Goal: Information Seeking & Learning: Learn about a topic

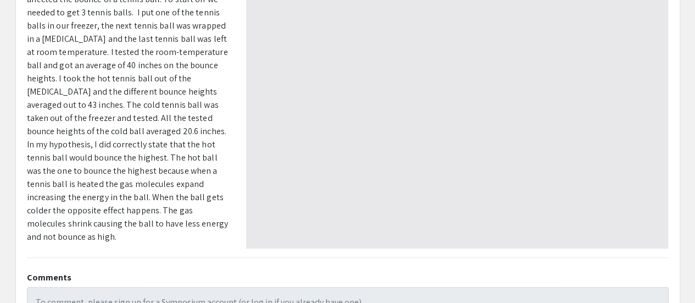
type input "0"
select select "custom"
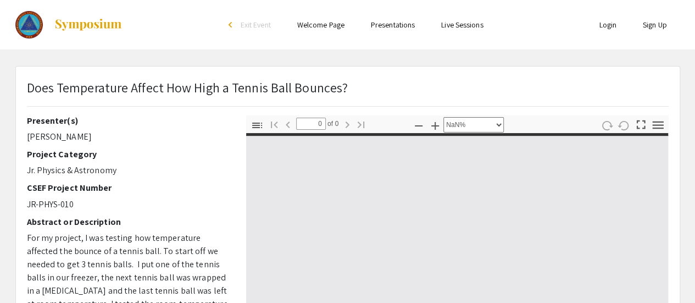
type input "1"
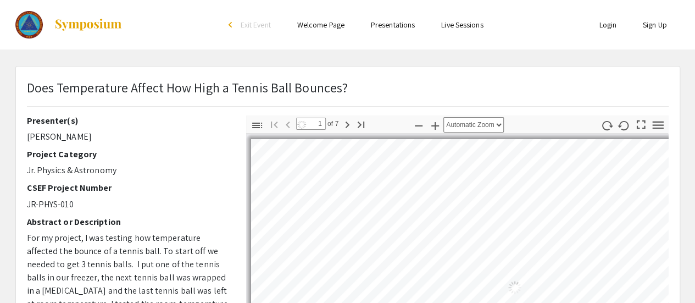
select select "auto"
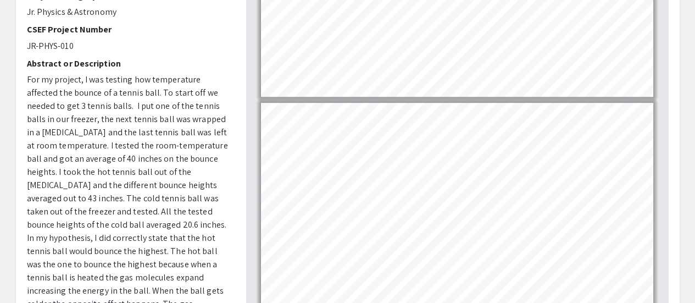
scroll to position [158, 0]
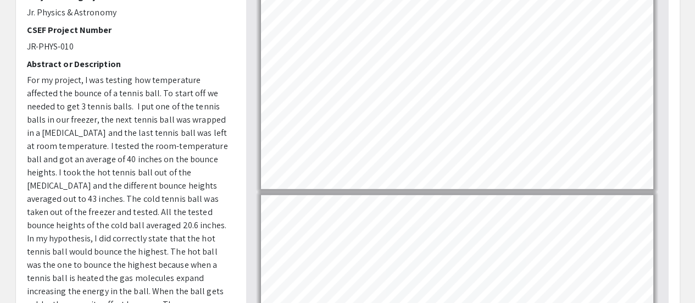
type input "7"
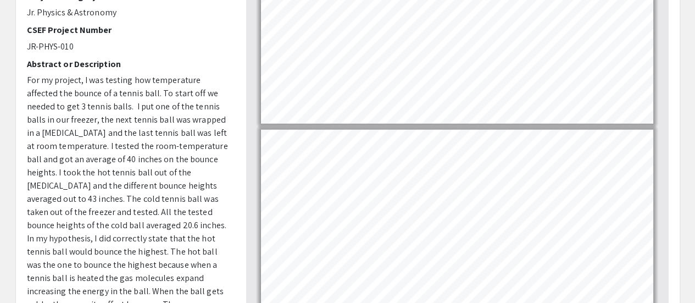
scroll to position [1220, 0]
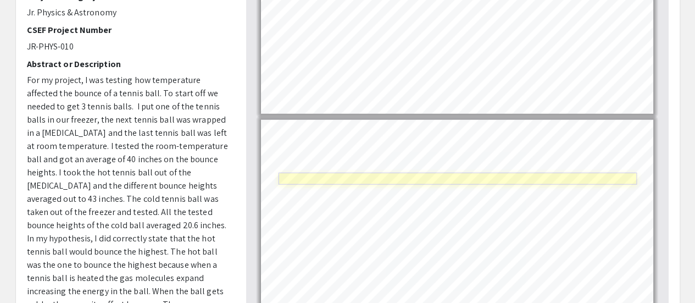
click at [466, 178] on link "Page 7" at bounding box center [458, 179] width 359 height 12
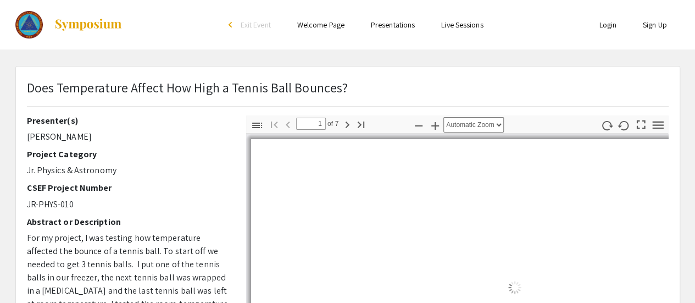
select select "auto"
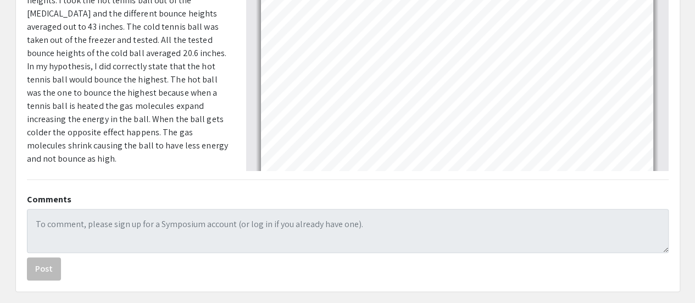
scroll to position [138, 0]
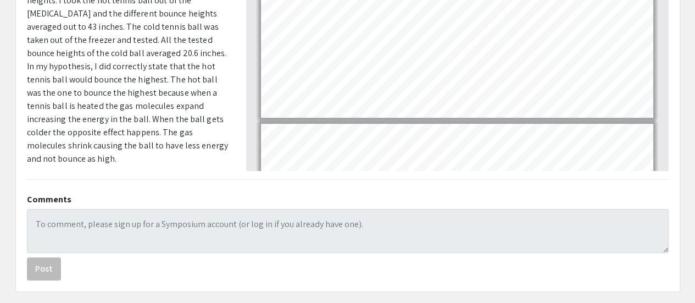
type input "1"
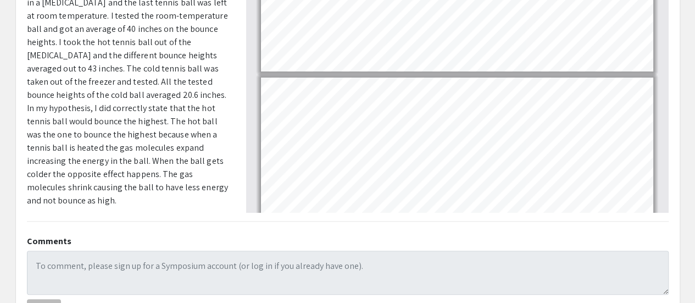
scroll to position [275, 0]
